Goal: Transaction & Acquisition: Purchase product/service

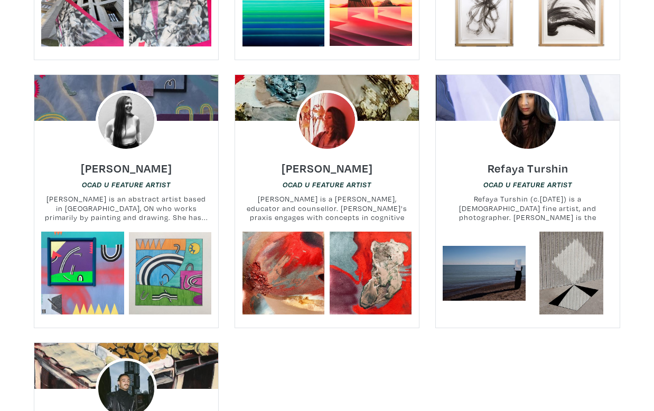
scroll to position [12727, 0]
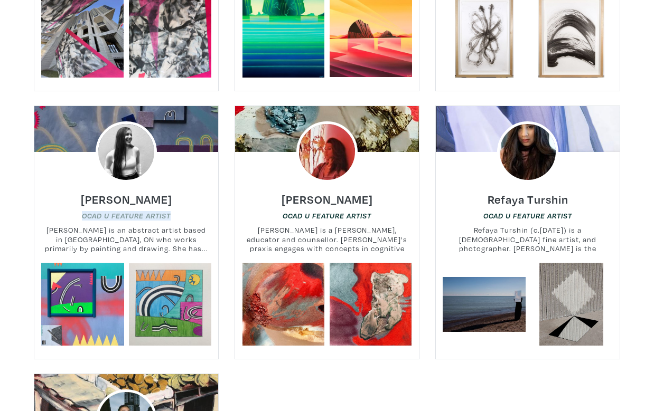
click at [127, 212] on em "OCAD U Feature Artist" at bounding box center [126, 216] width 89 height 8
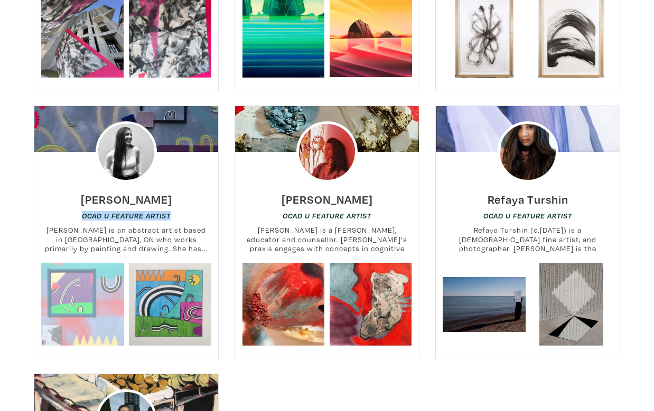
click at [119, 263] on link at bounding box center [82, 304] width 83 height 83
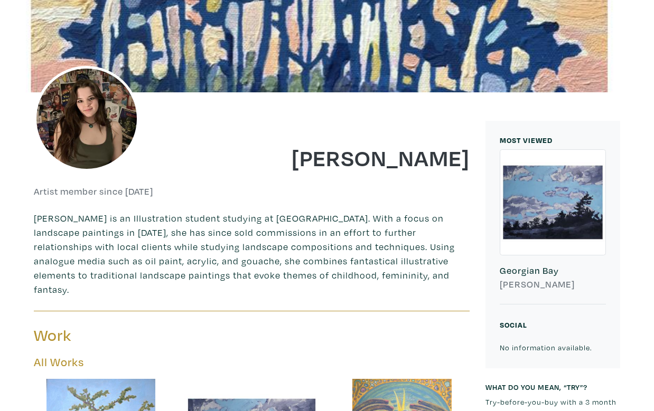
scroll to position [349, 0]
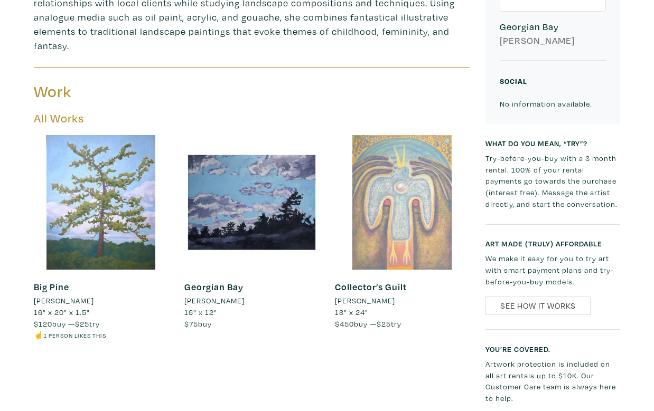
click at [398, 163] on div at bounding box center [402, 202] width 135 height 135
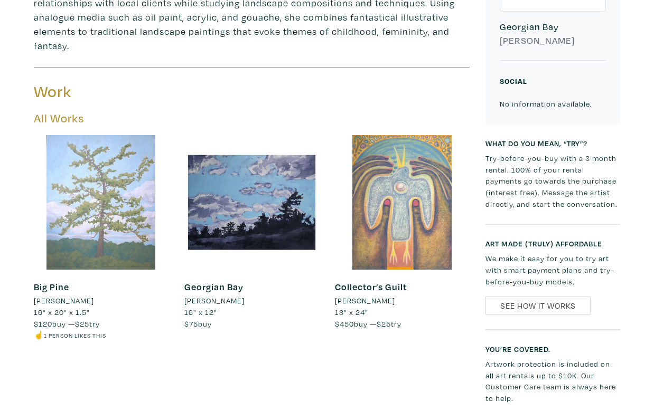
click at [108, 192] on div at bounding box center [101, 202] width 135 height 135
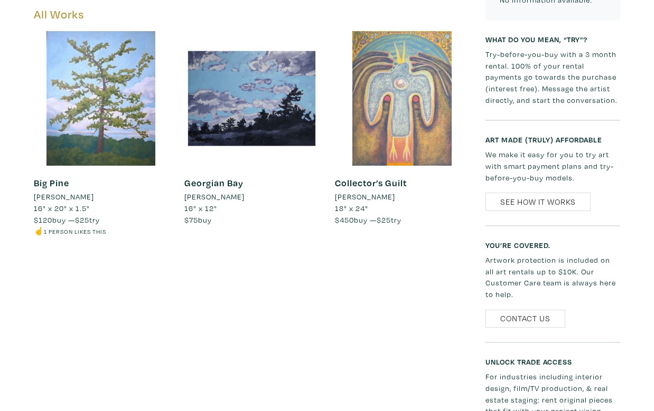
scroll to position [0, 0]
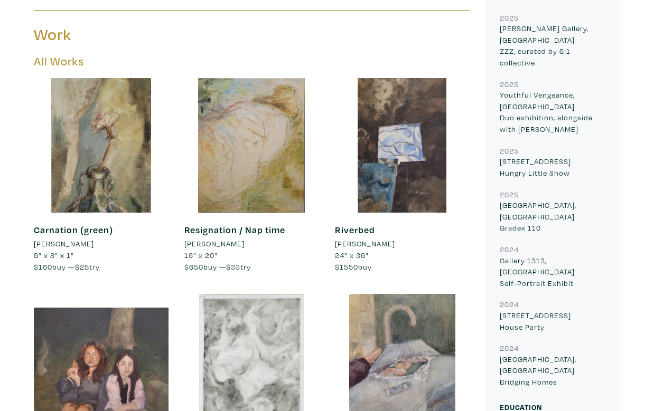
scroll to position [461, 0]
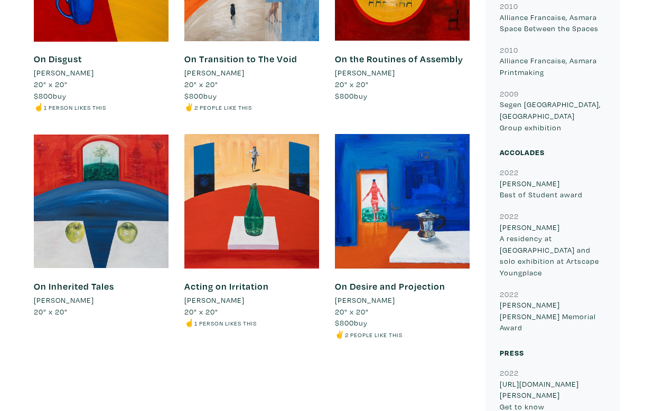
scroll to position [631, 0]
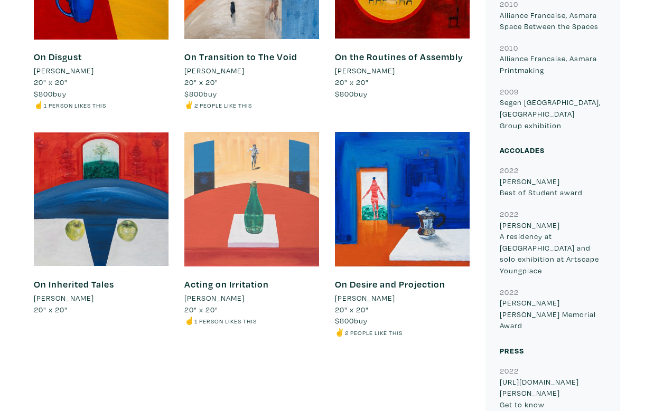
click at [275, 184] on div at bounding box center [251, 199] width 135 height 135
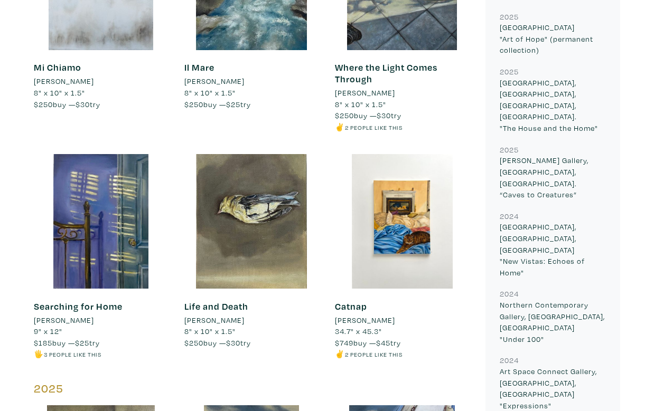
scroll to position [622, 0]
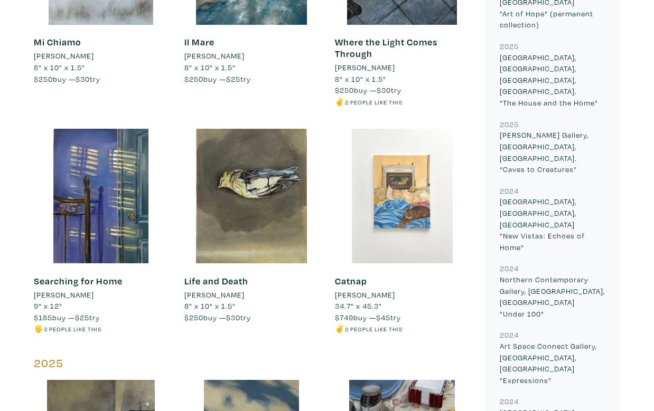
click at [408, 181] on div at bounding box center [402, 196] width 135 height 135
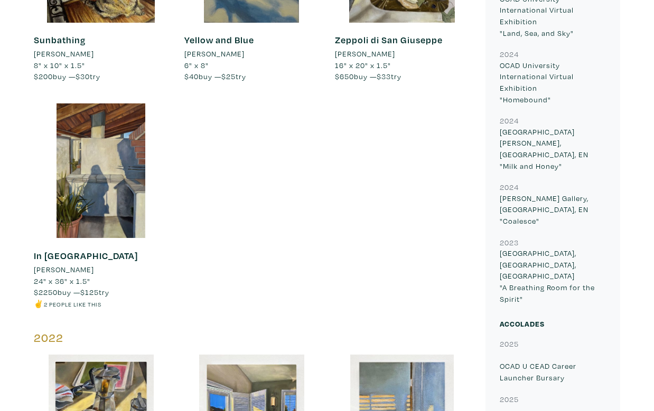
scroll to position [1116, 0]
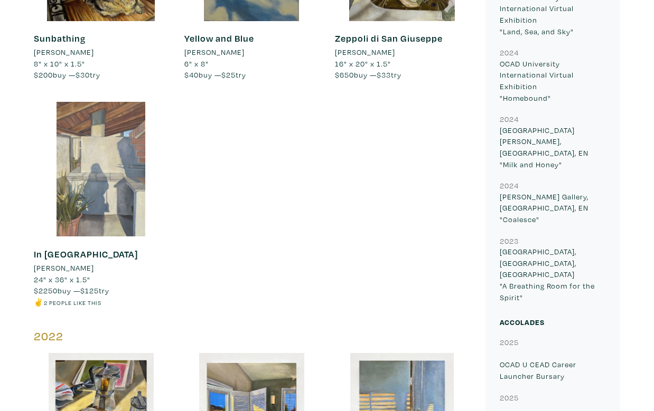
click at [83, 180] on div at bounding box center [101, 169] width 135 height 135
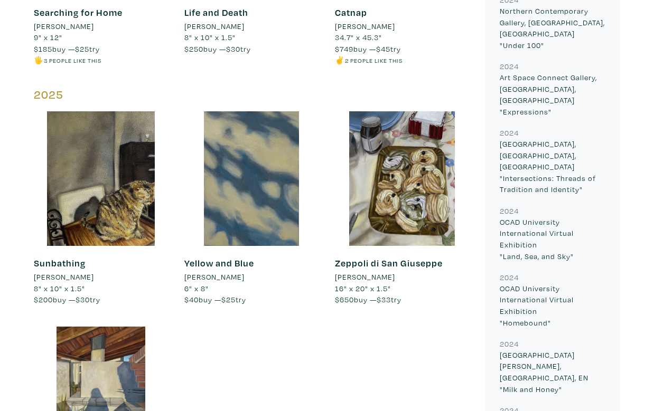
scroll to position [867, 0]
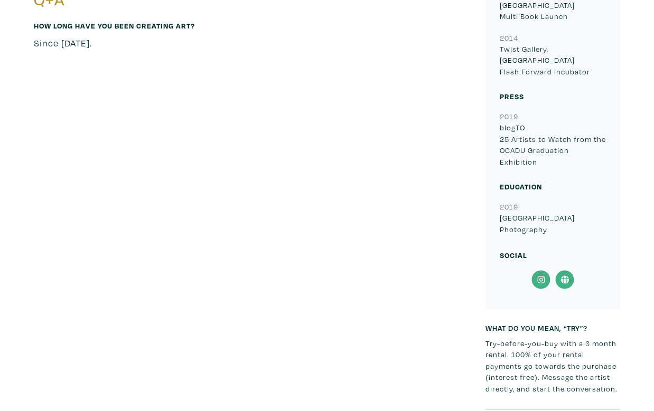
scroll to position [363, 0]
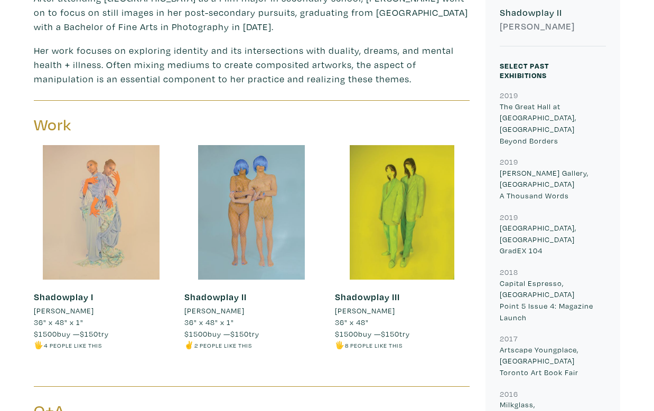
click at [135, 206] on div at bounding box center [101, 212] width 135 height 135
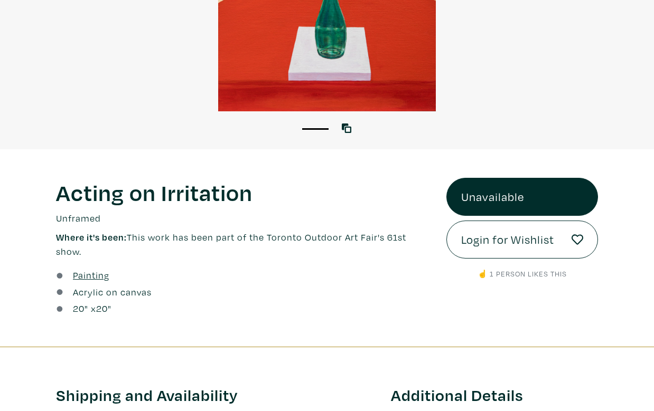
scroll to position [197, 0]
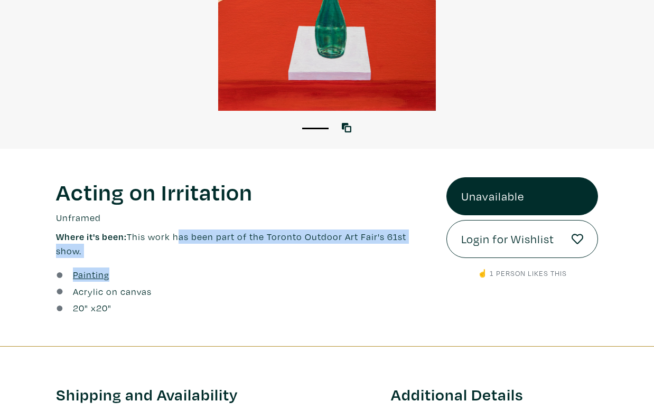
drag, startPoint x: 178, startPoint y: 232, endPoint x: 273, endPoint y: 279, distance: 105.8
click at [273, 279] on div "Acting on Irritation Lorem ipsum dolor sit amet, consectetur adipiscing elit. U…" at bounding box center [243, 247] width 391 height 140
click at [273, 279] on div "Painting" at bounding box center [243, 275] width 375 height 14
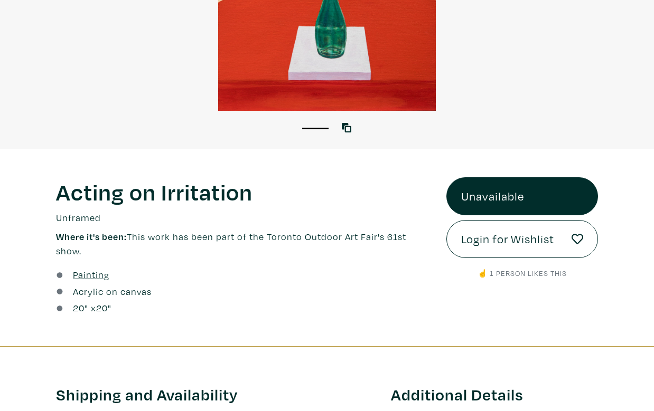
scroll to position [0, 0]
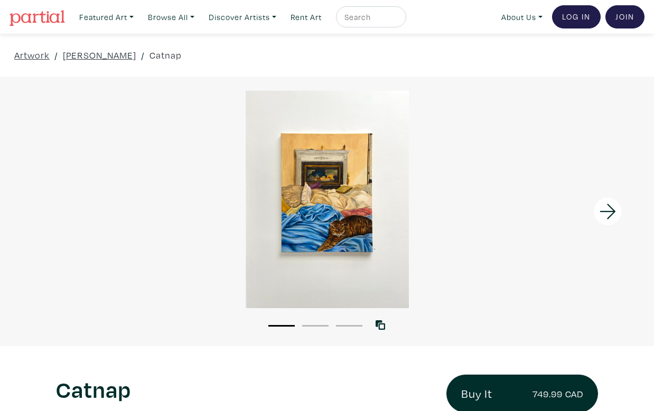
click at [346, 231] on div at bounding box center [327, 200] width 654 height 218
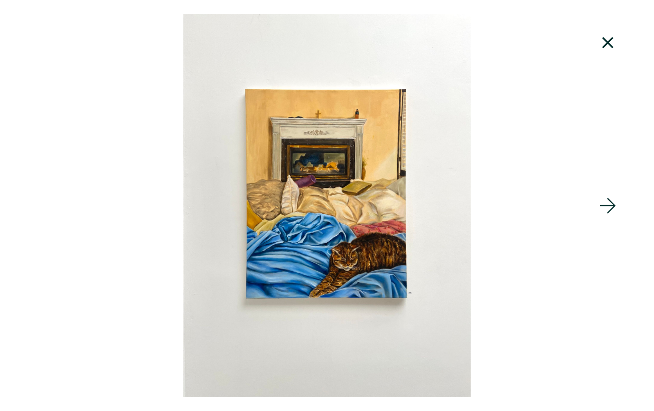
click at [612, 205] on icon at bounding box center [607, 205] width 16 height 15
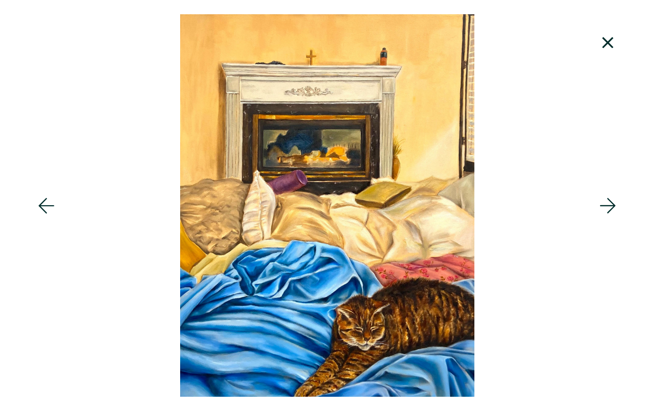
click at [612, 205] on icon at bounding box center [607, 205] width 16 height 15
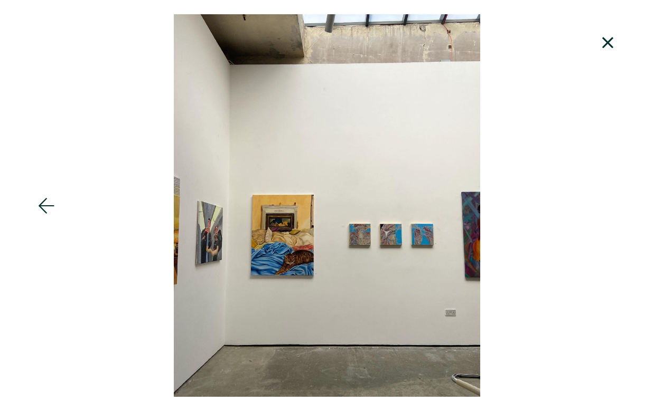
click at [612, 204] on div at bounding box center [327, 205] width 654 height 383
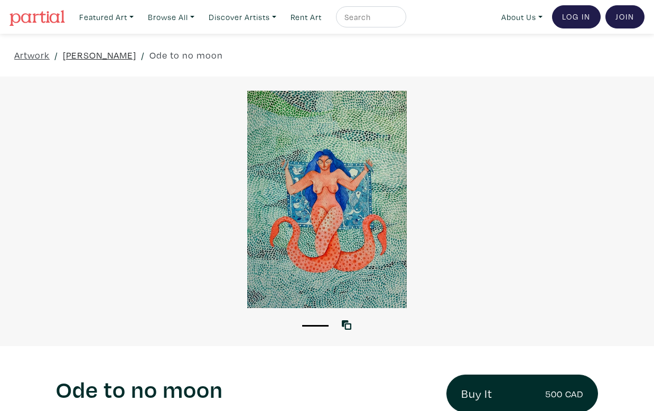
click at [92, 53] on link "vridhhi chaudhry" at bounding box center [99, 55] width 73 height 14
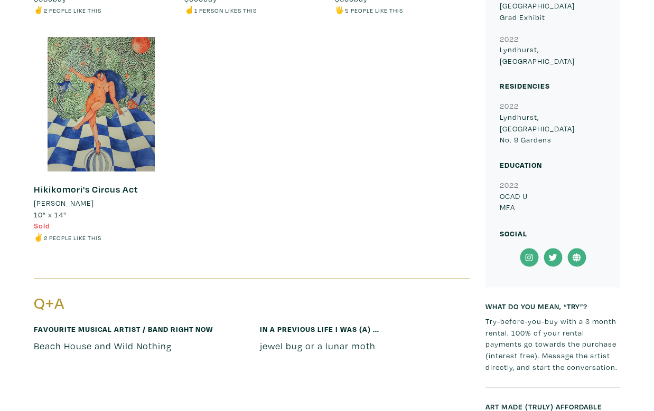
scroll to position [637, 0]
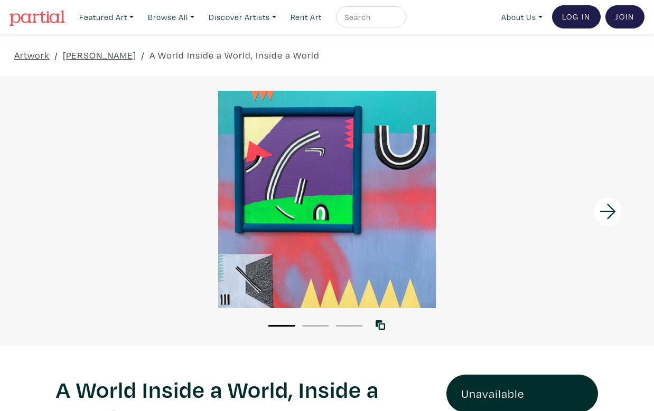
click at [602, 213] on icon at bounding box center [608, 211] width 36 height 29
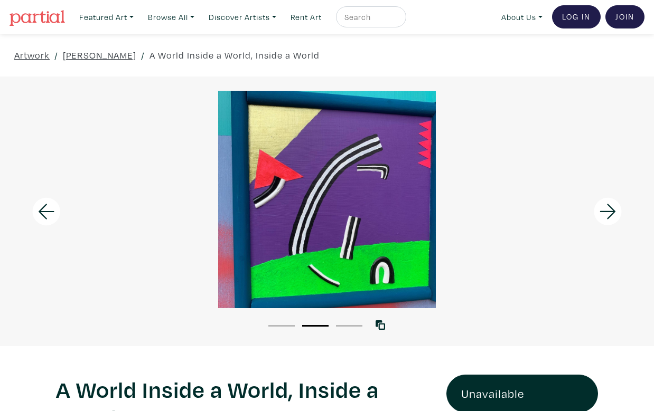
click at [603, 214] on icon at bounding box center [608, 211] width 36 height 29
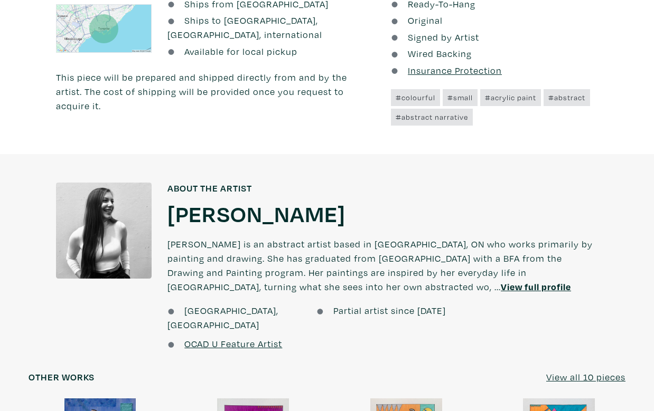
scroll to position [762, 0]
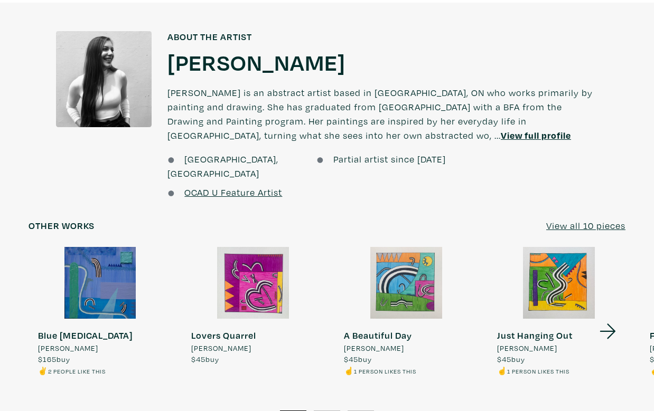
click at [614, 320] on icon at bounding box center [608, 331] width 36 height 29
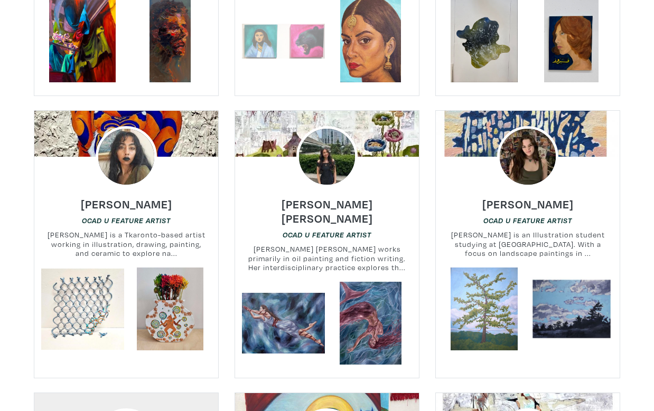
scroll to position [243, 0]
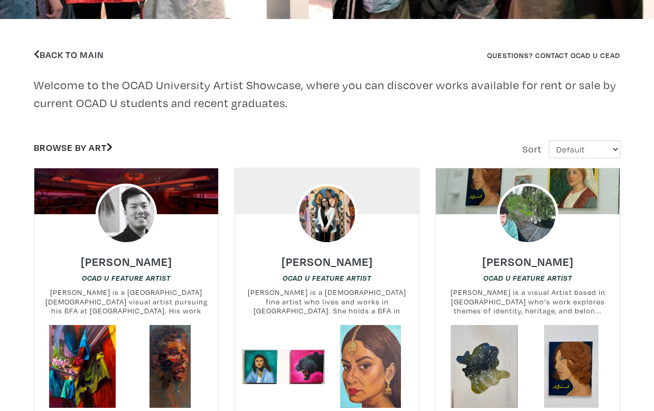
click at [87, 151] on link "Browse by Art" at bounding box center [73, 147] width 79 height 12
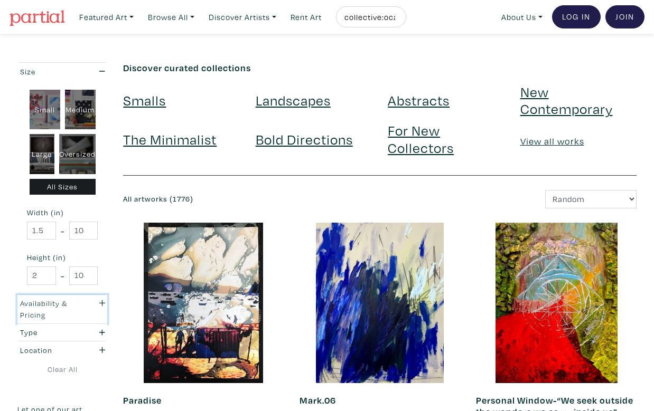
click at [70, 315] on div "Availability & Pricing" at bounding box center [50, 309] width 60 height 23
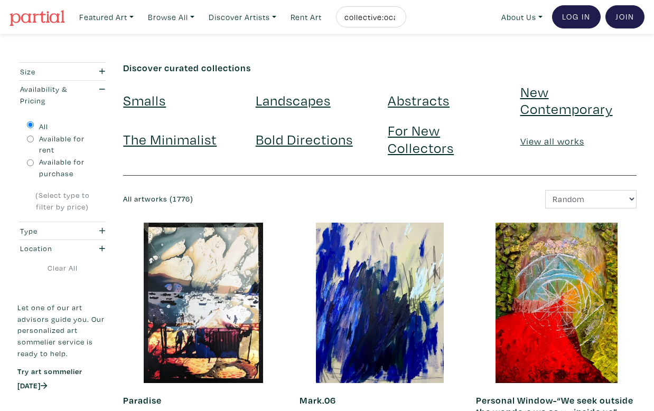
click at [31, 165] on input "Available for purchase" at bounding box center [30, 162] width 7 height 7
radio input "true"
click at [87, 228] on div "Type" at bounding box center [50, 231] width 76 height 12
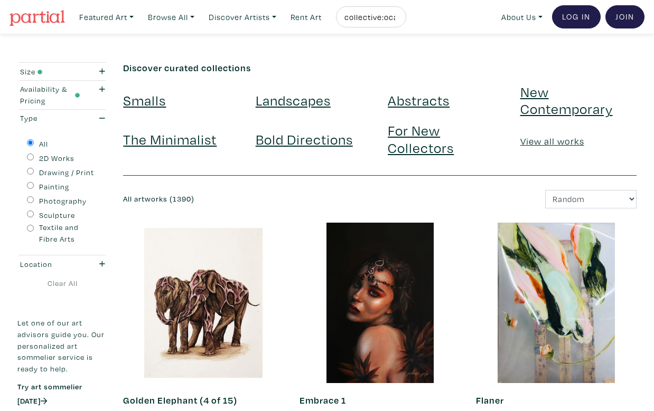
click at [29, 186] on input "Painting" at bounding box center [30, 185] width 7 height 7
radio input "true"
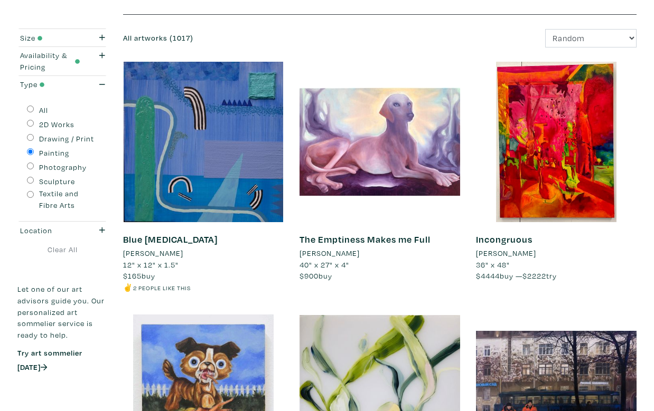
scroll to position [162, 0]
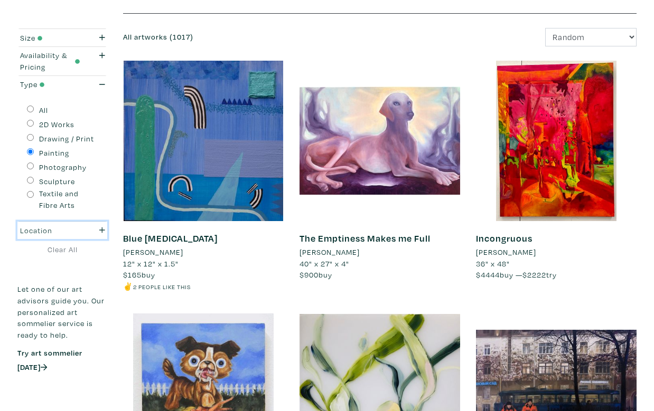
click at [100, 230] on icon "button" at bounding box center [102, 231] width 6 height 6
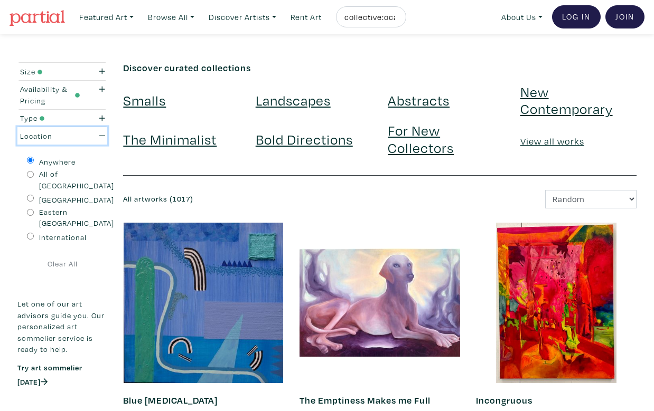
scroll to position [0, 0]
click at [101, 72] on icon "button" at bounding box center [102, 71] width 6 height 7
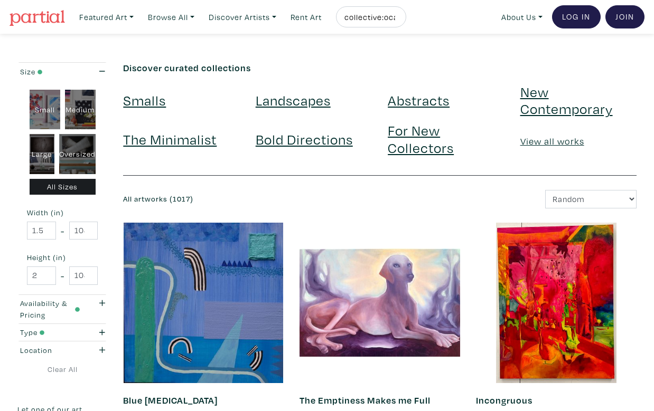
click at [40, 145] on div "Large" at bounding box center [42, 154] width 25 height 40
type input "28"
type input "48"
type input "28"
type input "48"
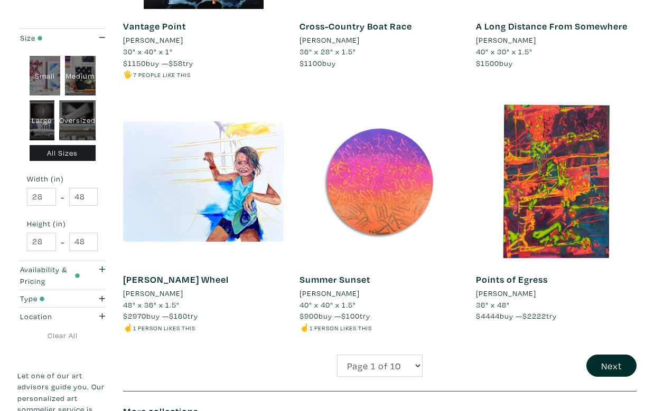
scroll to position [2096, 0]
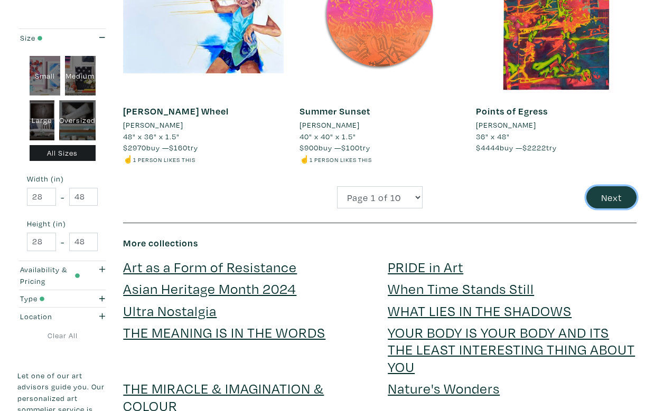
click at [618, 186] on button "Next" at bounding box center [611, 197] width 50 height 23
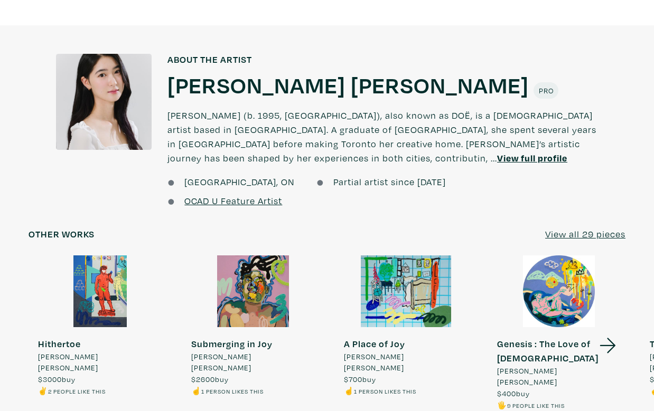
scroll to position [859, 0]
click at [611, 228] on u "View all 29 pieces" at bounding box center [585, 234] width 80 height 12
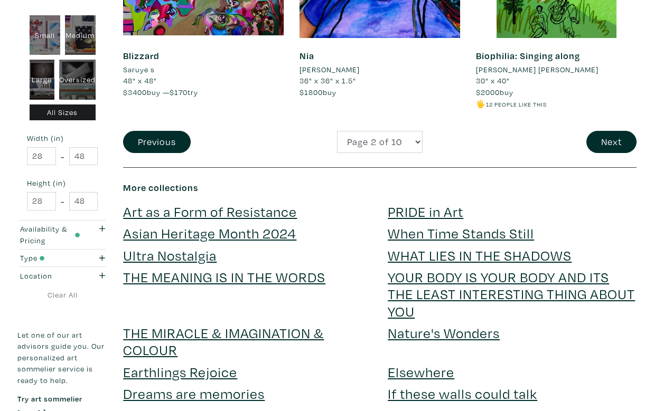
scroll to position [1976, 0]
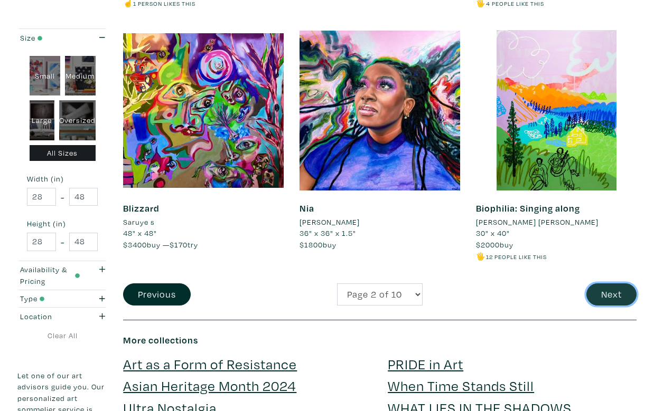
click at [619, 284] on button "Next" at bounding box center [611, 295] width 50 height 23
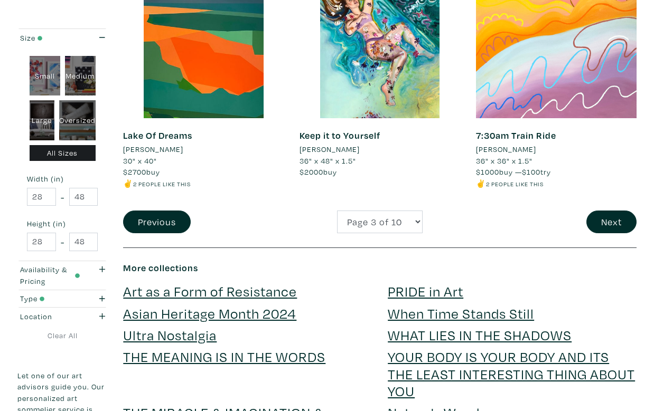
scroll to position [2047, 0]
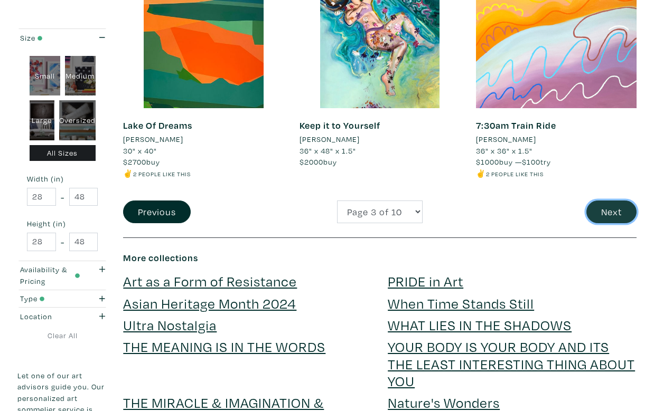
click at [607, 214] on button "Next" at bounding box center [611, 212] width 50 height 23
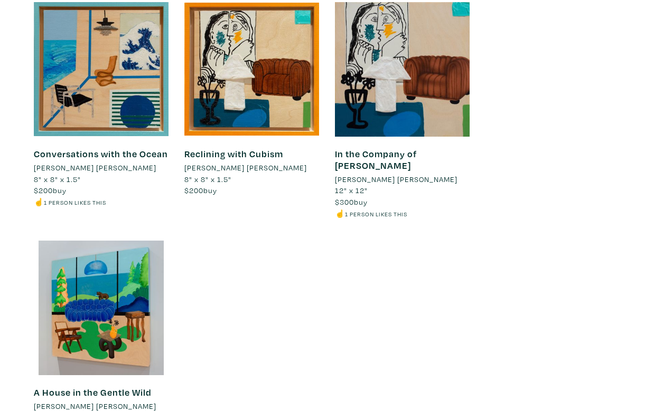
scroll to position [5735, 0]
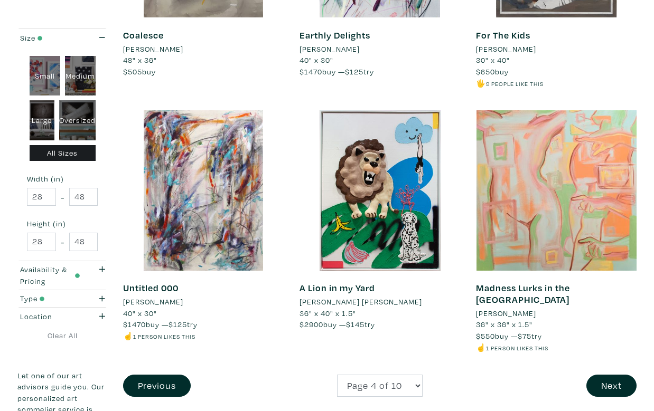
scroll to position [1945, 0]
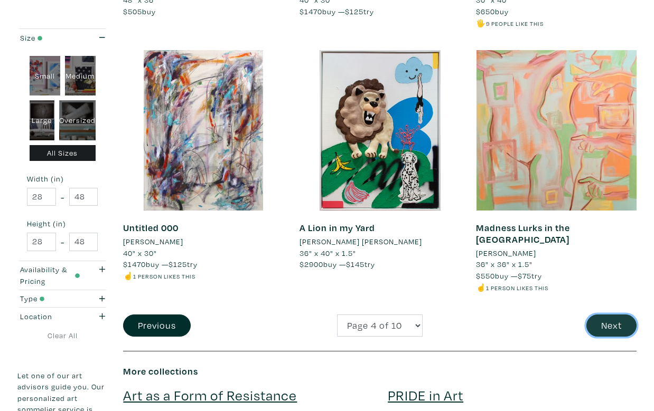
click at [619, 320] on button "Next" at bounding box center [611, 326] width 50 height 23
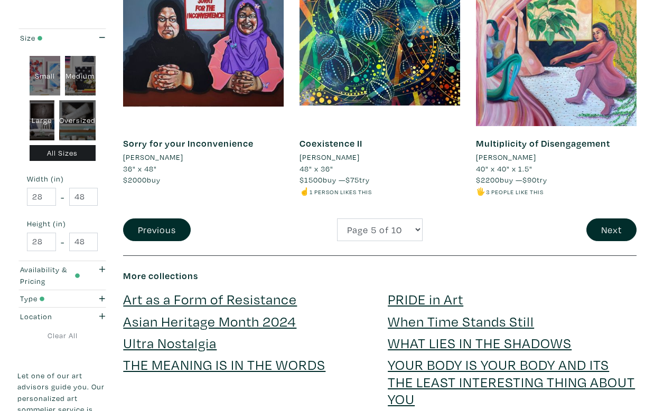
scroll to position [1952, 0]
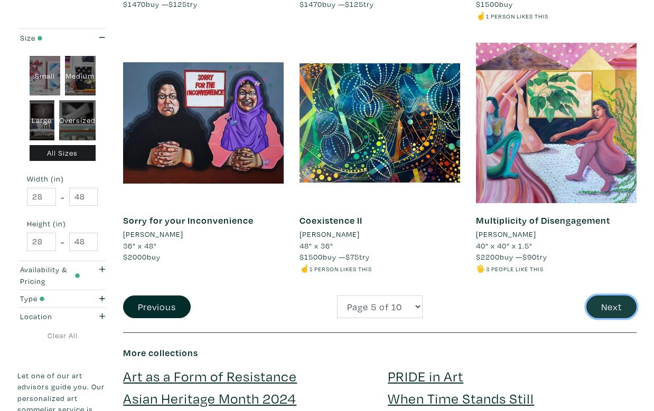
click at [615, 304] on button "Next" at bounding box center [611, 307] width 50 height 23
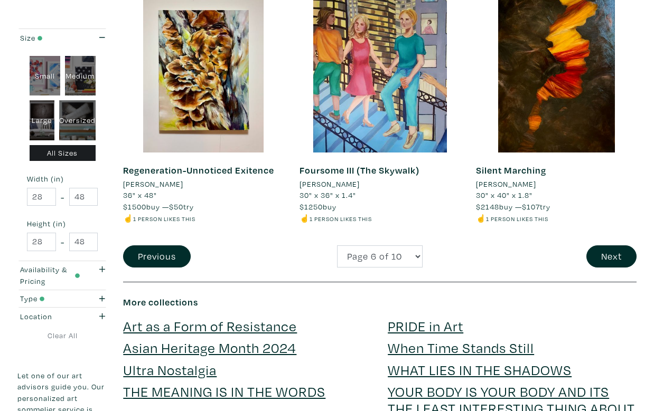
scroll to position [2139, 0]
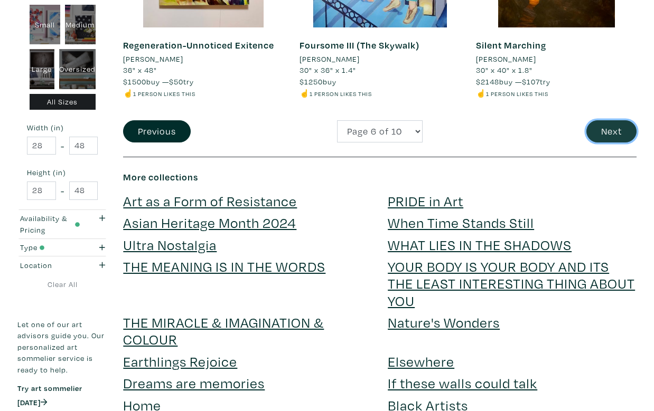
click at [616, 120] on button "Next" at bounding box center [611, 131] width 50 height 23
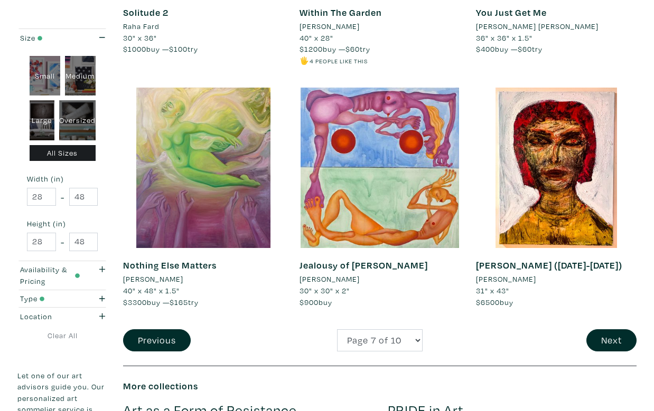
scroll to position [1964, 0]
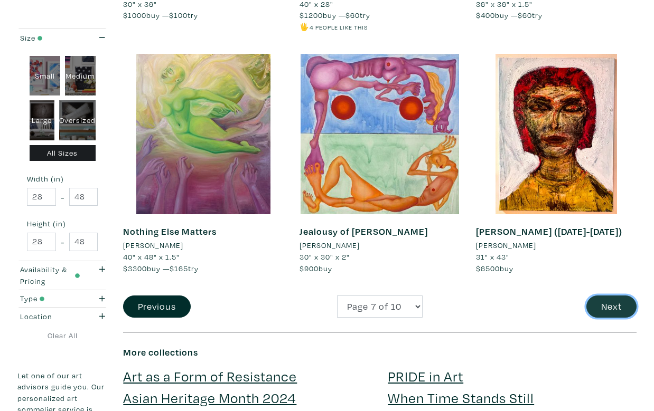
click at [601, 296] on button "Next" at bounding box center [611, 307] width 50 height 23
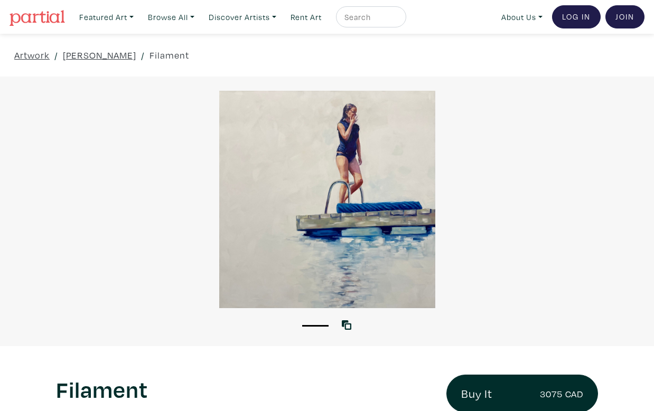
click at [353, 178] on div at bounding box center [327, 200] width 654 height 218
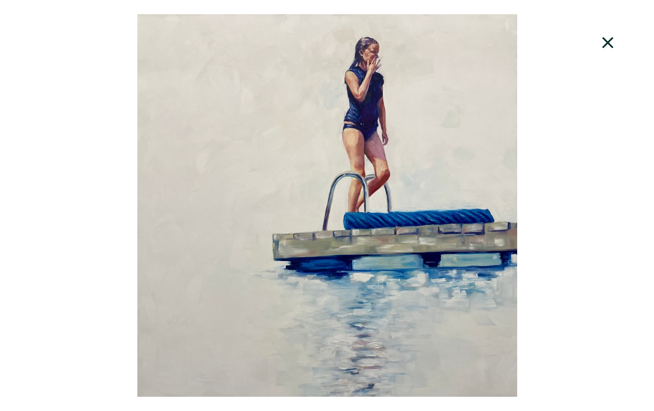
click at [602, 41] on icon at bounding box center [608, 43] width 36 height 29
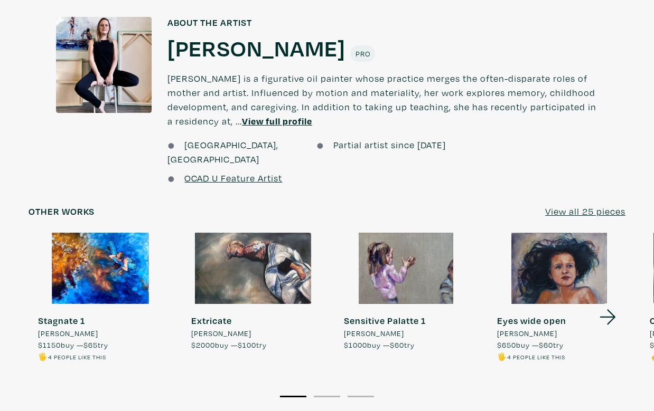
scroll to position [863, 0]
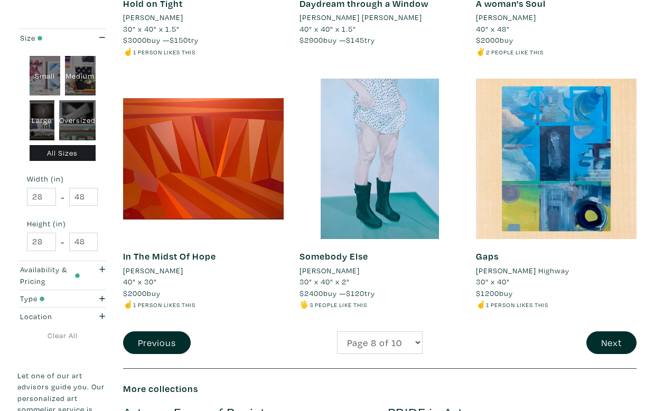
scroll to position [1937, 0]
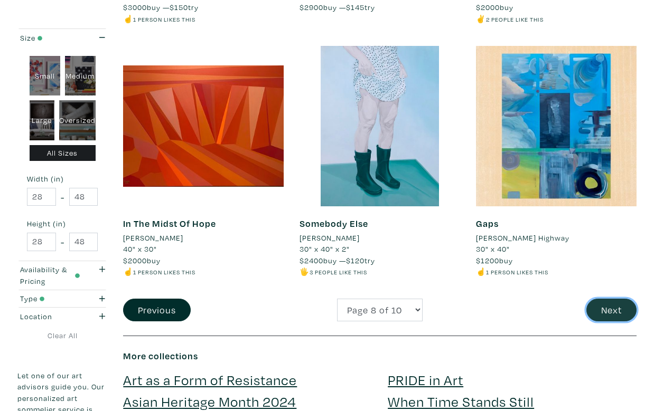
click at [604, 305] on button "Next" at bounding box center [611, 310] width 50 height 23
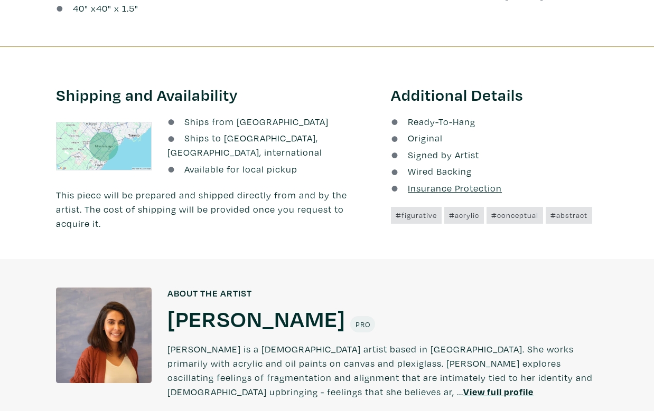
scroll to position [42, 0]
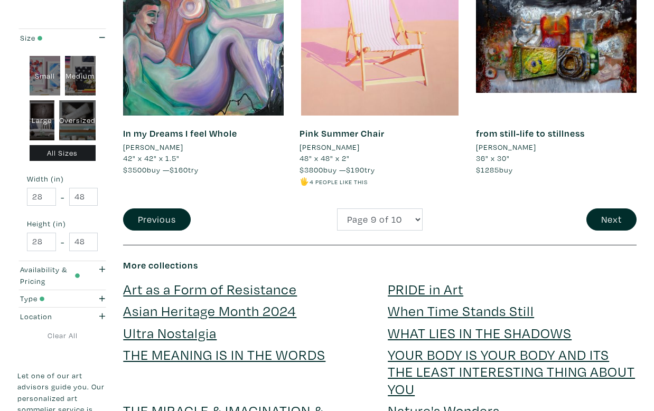
scroll to position [2134, 0]
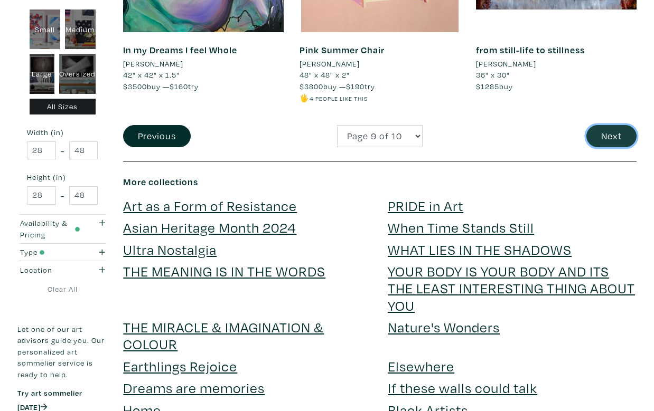
click at [606, 138] on button "Next" at bounding box center [611, 136] width 50 height 23
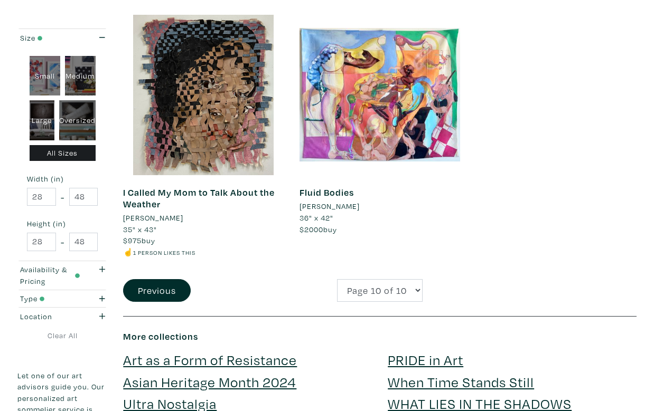
scroll to position [995, 0]
